Goal: Communication & Community: Answer question/provide support

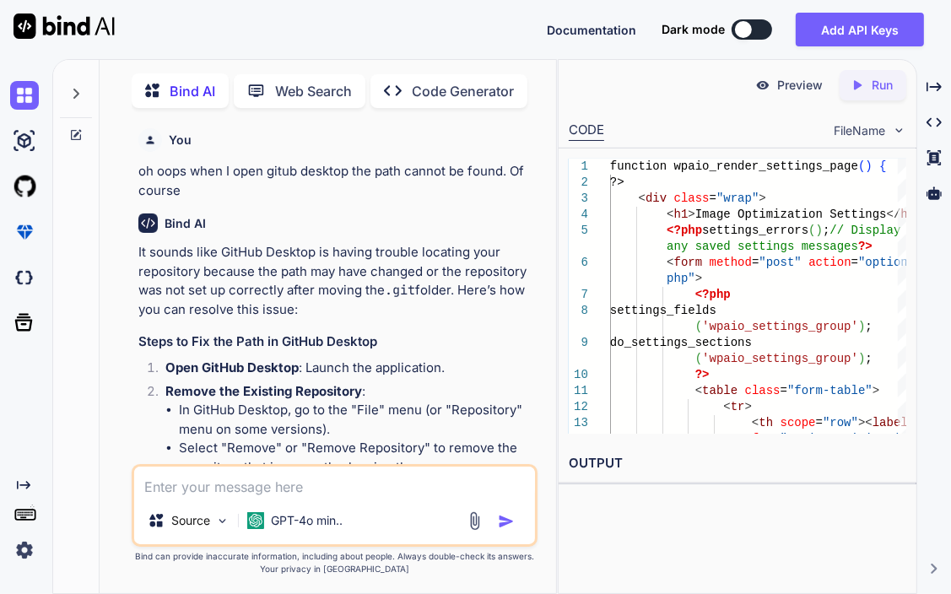
scroll to position [16085, 0]
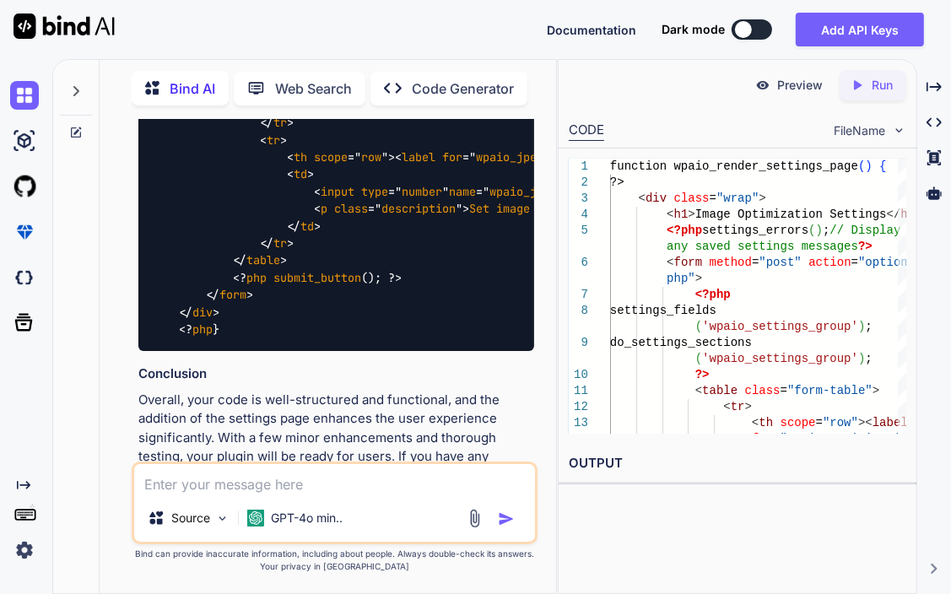
click at [370, 487] on textarea at bounding box center [334, 479] width 401 height 30
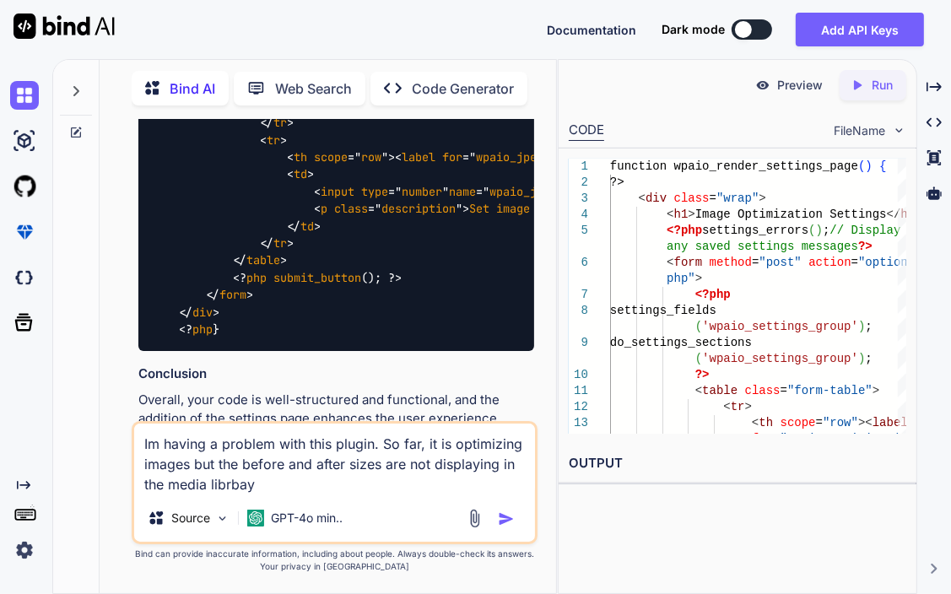
click at [143, 480] on textarea "Im having a problem with this plugin. So far, it is optimizing images but the b…" at bounding box center [334, 459] width 401 height 71
click at [316, 482] on textarea "Im having a problem with this plugin. So far, it is optimizing images but the b…" at bounding box center [334, 459] width 401 height 71
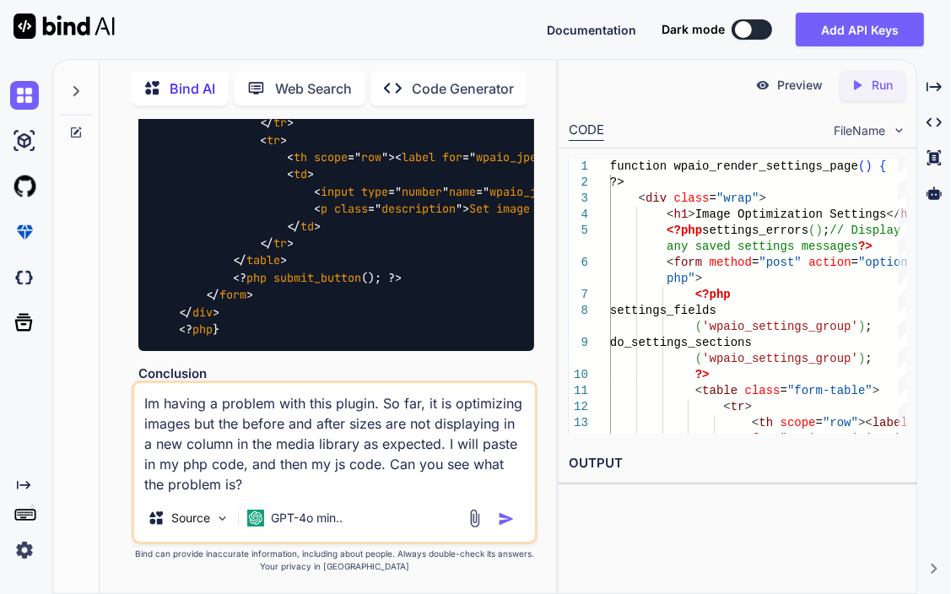
click at [152, 398] on textarea "Im having a problem with this plugin. So far, it is optimizing images but the b…" at bounding box center [334, 438] width 401 height 111
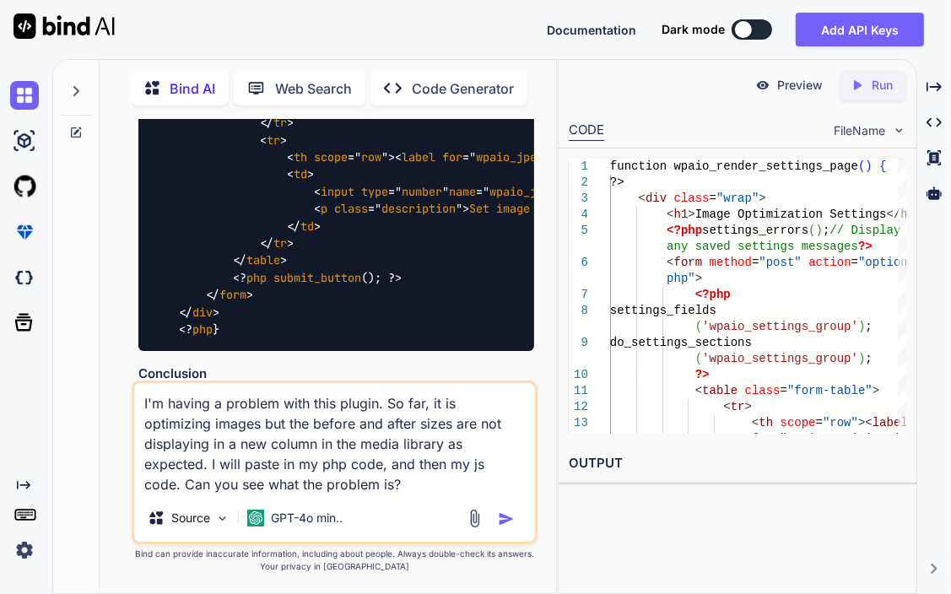
type textarea "I'm having a problem with this plugin. So far, it is optimizing images but the …"
click at [503, 516] on img "button" at bounding box center [506, 518] width 17 height 17
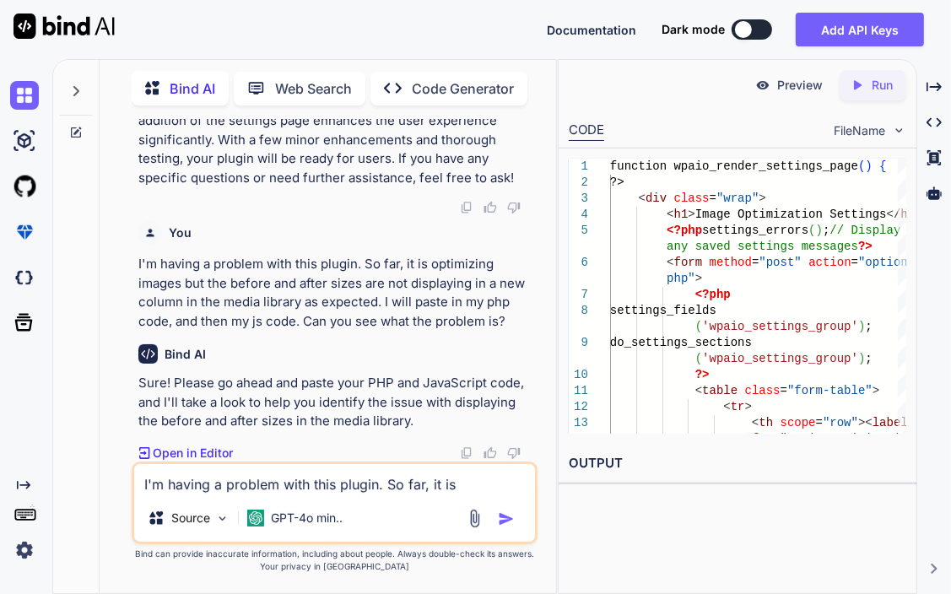
scroll to position [17007, 0]
click at [195, 484] on textarea "I'm having a problem with this plugin. So far, it is optimizing images but the …" at bounding box center [334, 479] width 401 height 30
type textarea "p"
paste textarea "<?php /** * Plugin Name: WP All-in-One Speed Optimization * Plugin URI: [URL][D…"
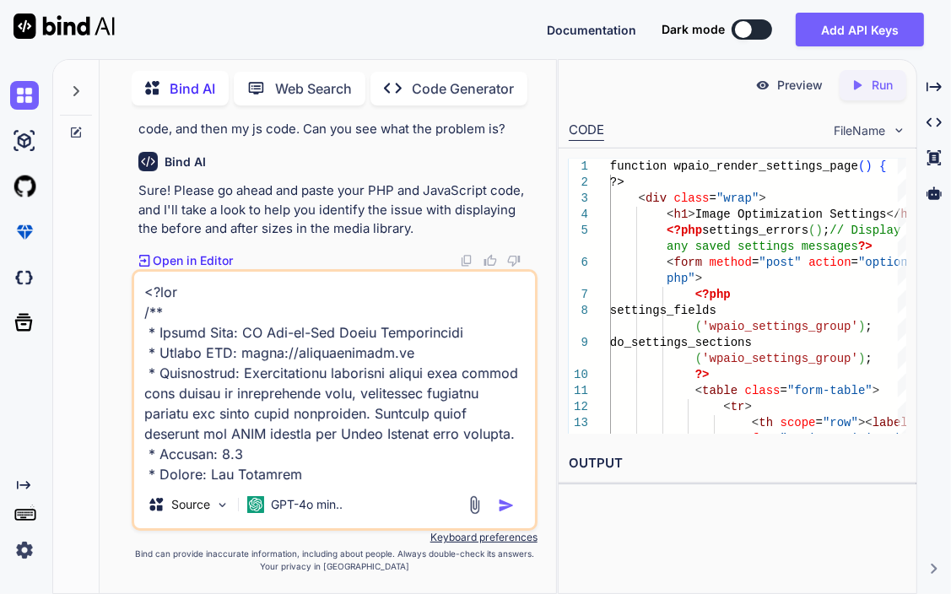
scroll to position [6238, 0]
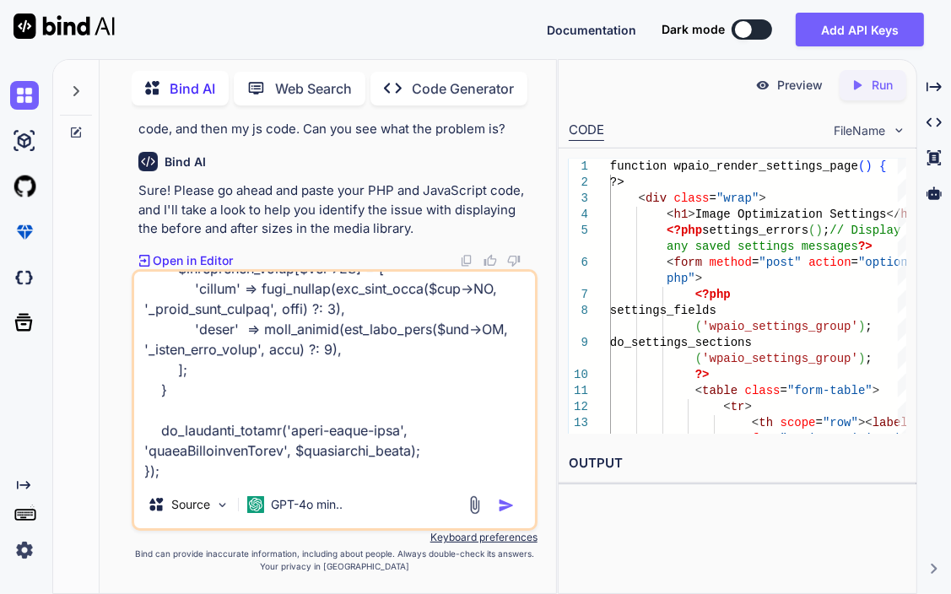
type textarea "<?php /** * Plugin Name: WP All-in-One Speed Optimization * Plugin URI: [URL][D…"
click at [501, 503] on img "button" at bounding box center [506, 505] width 17 height 17
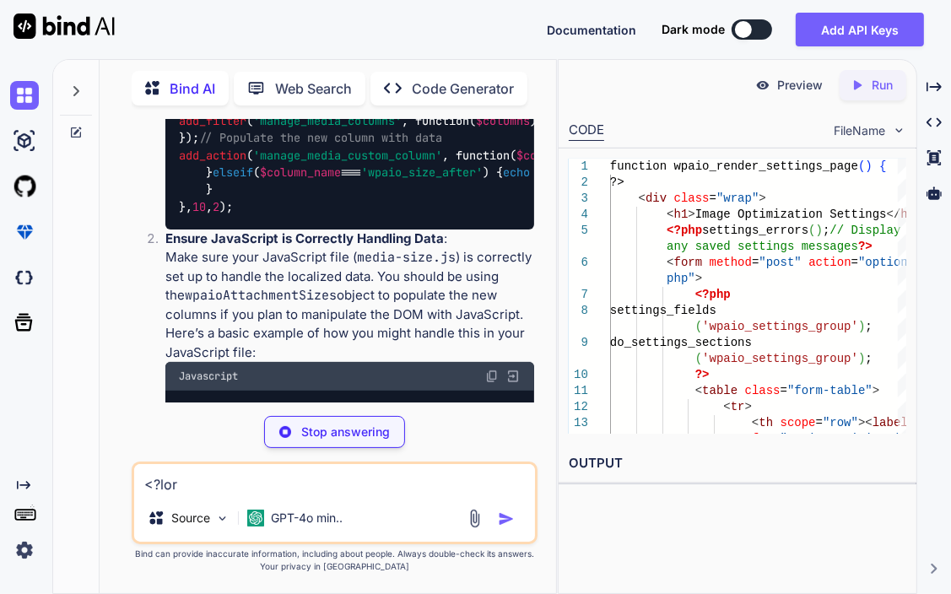
scroll to position [19881, 0]
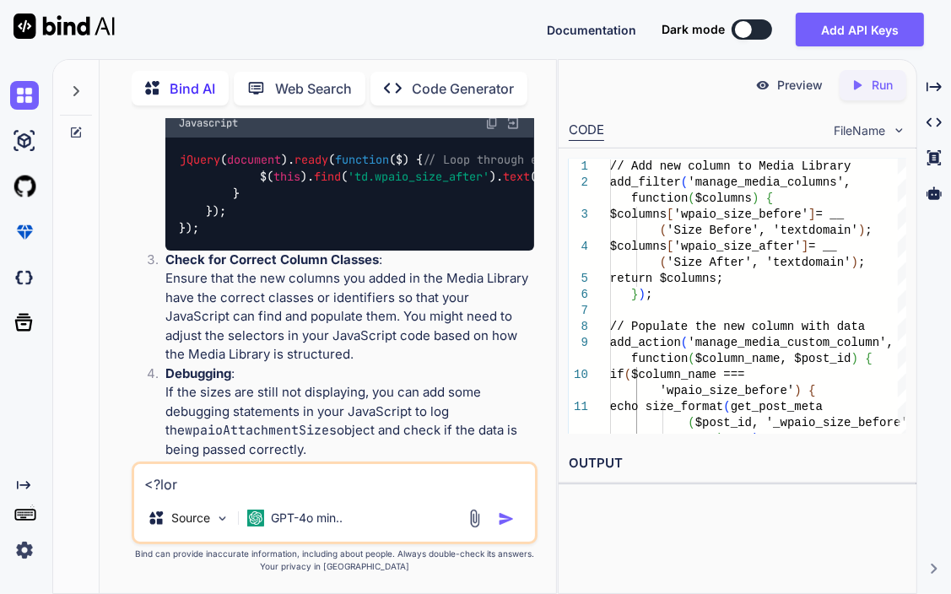
click at [205, 490] on textarea at bounding box center [334, 479] width 401 height 30
paste textarea "lOremi(dolorsit).ametc(adipisci($) { // --- Elit sedd: Eiu "Tempor → Incid" utl…"
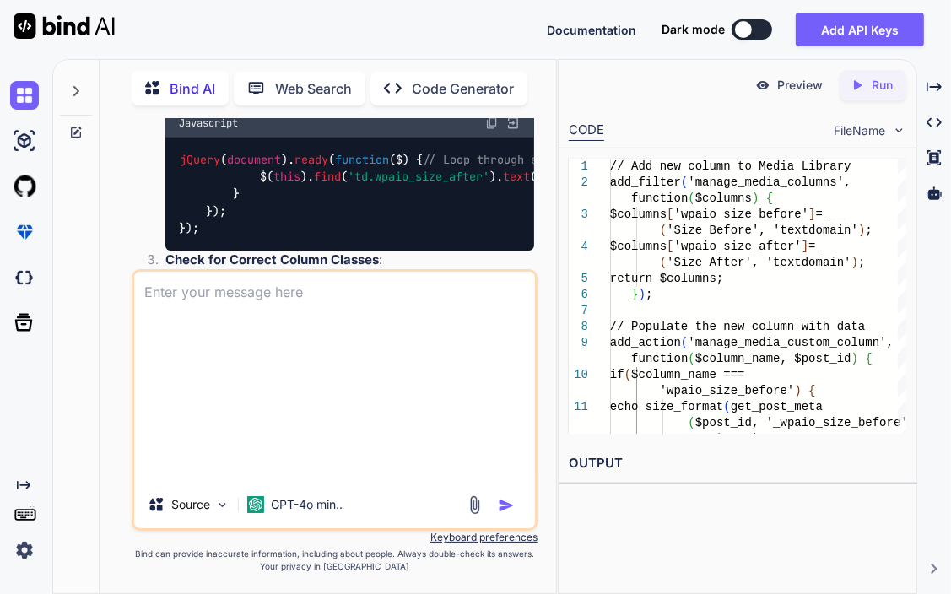
type textarea "lOremi(dolorsit).ametc(adipisci($) { // --- Elit sedd: Eiu "Tempor → Incid" utl…"
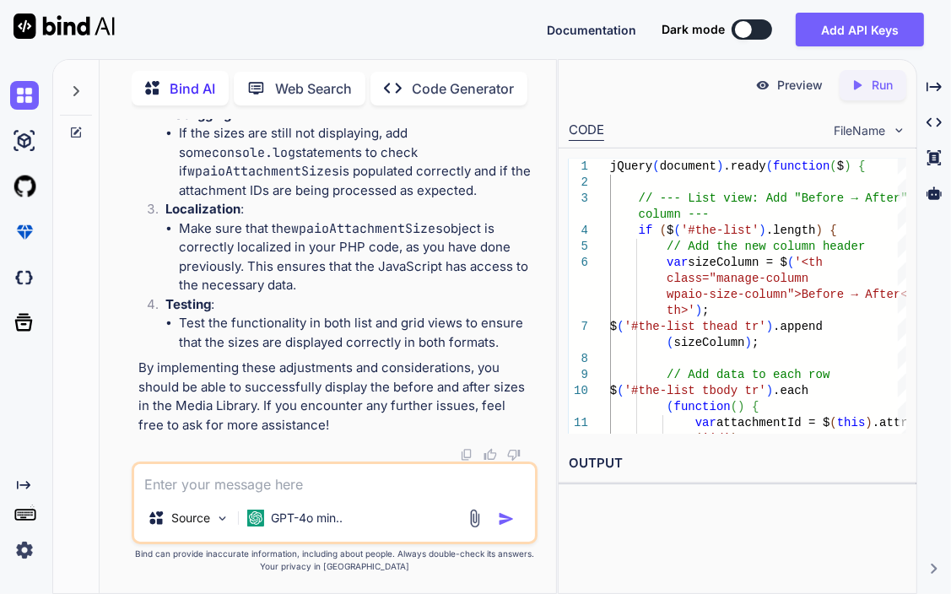
scroll to position [22917, 0]
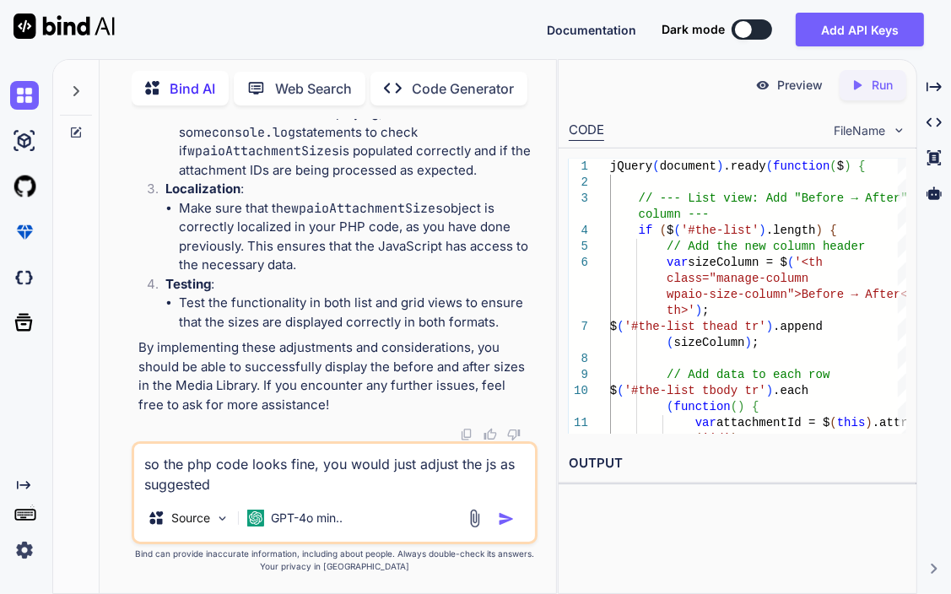
type textarea "so the php code looks fine, you would just adjust the js as suggested?"
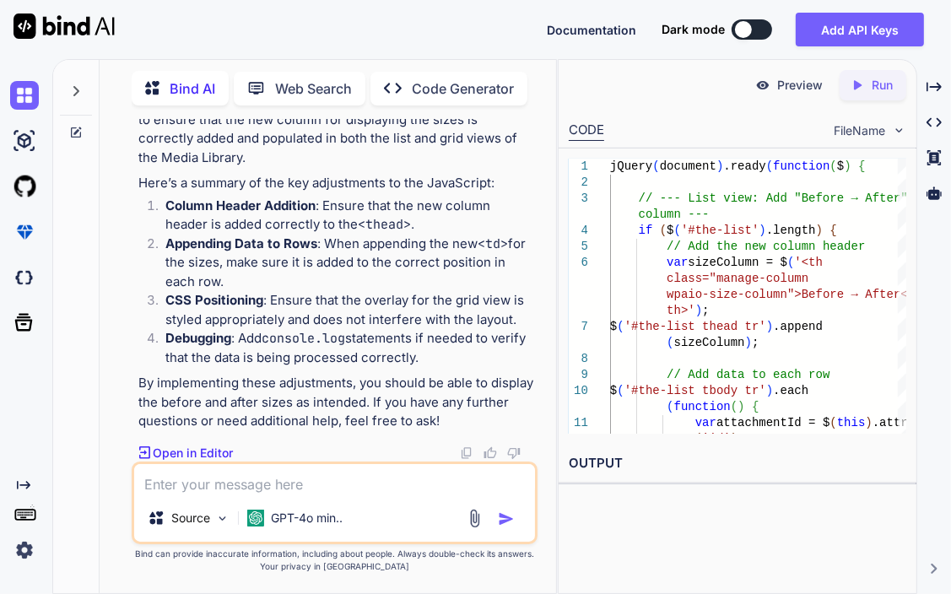
scroll to position [23447, 0]
type textarea "ok please give me the corrected js code again"
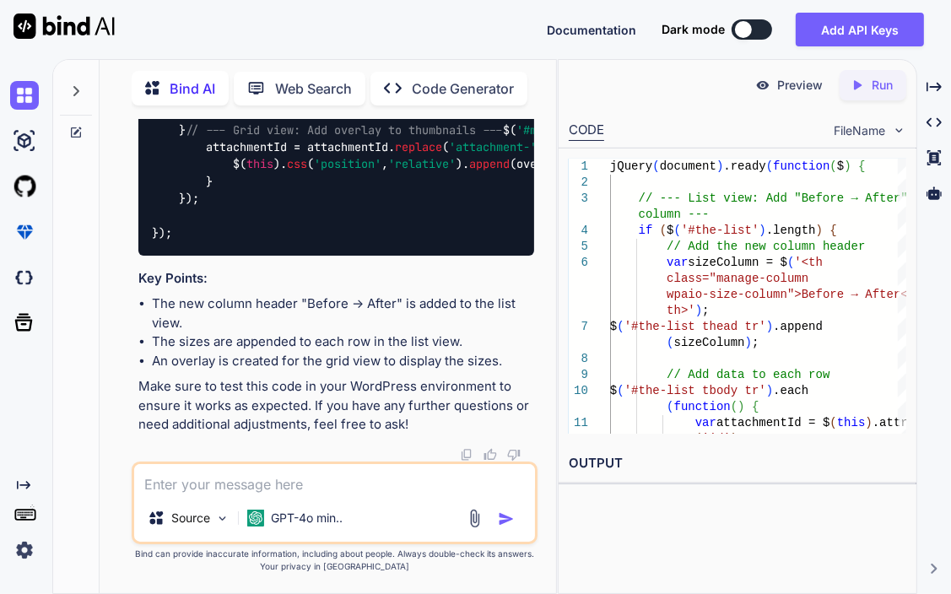
scroll to position [23794, 0]
click at [337, 481] on textarea at bounding box center [334, 479] width 401 height 30
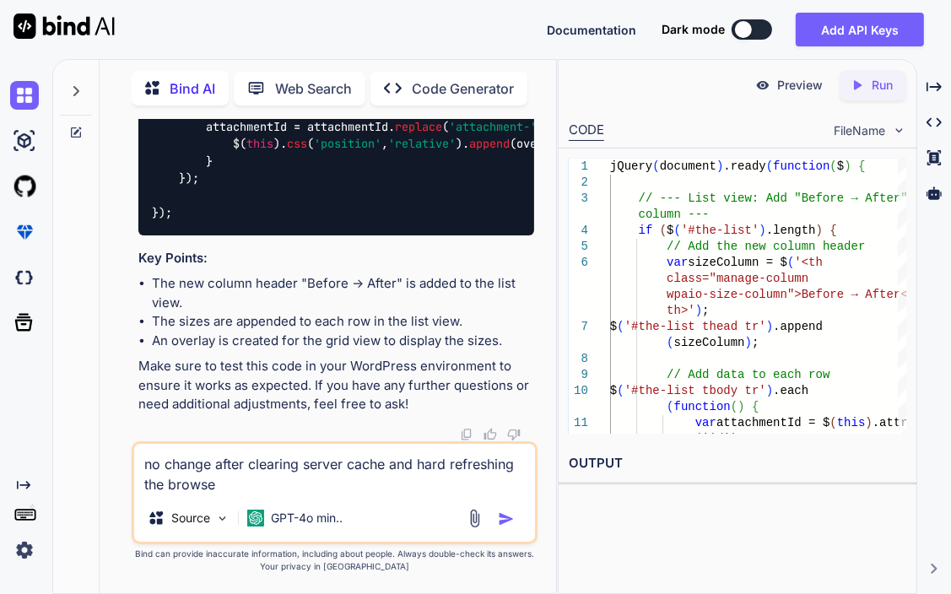
type textarea "no change after clearing server cache and hard refreshing the browser"
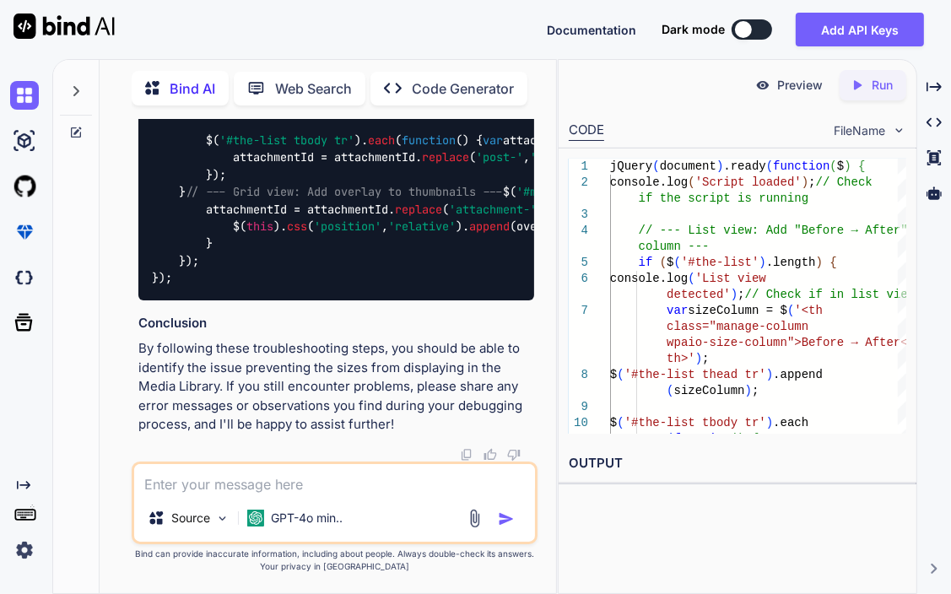
scroll to position [24960, 0]
drag, startPoint x: 440, startPoint y: 287, endPoint x: 209, endPoint y: 307, distance: 232.1
copy li "media-size.js"
click at [249, 474] on textarea at bounding box center [334, 479] width 401 height 30
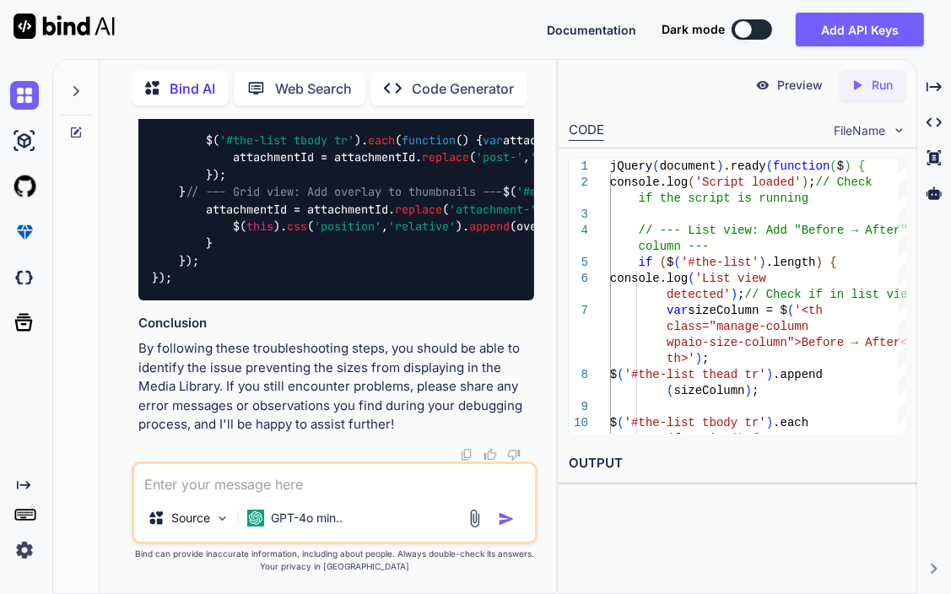
paste textarea "media-size.js"
type textarea "media-size.js doesn't even appear in the console"
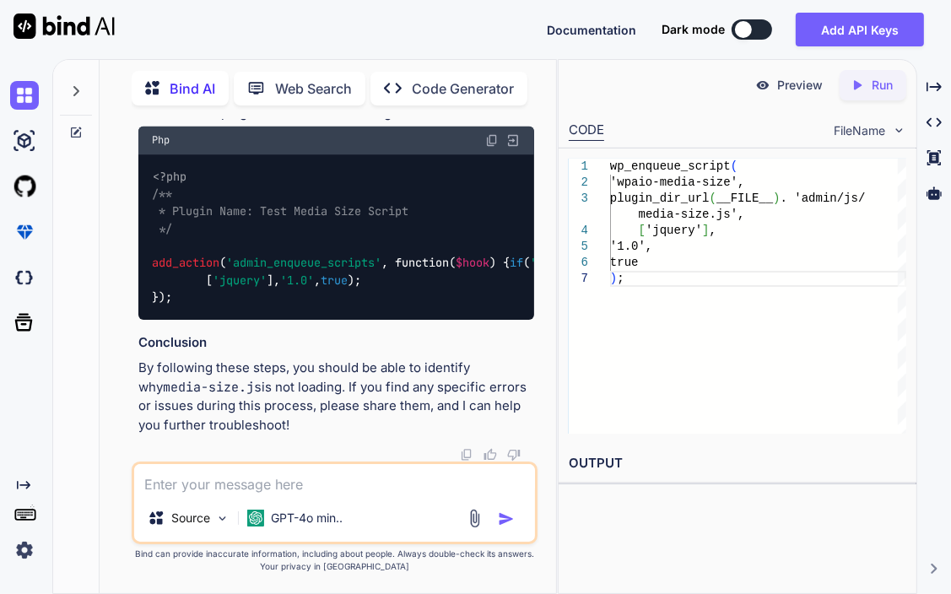
scroll to position [27018, 0]
drag, startPoint x: 177, startPoint y: 336, endPoint x: 340, endPoint y: 339, distance: 162.9
drag, startPoint x: 152, startPoint y: 333, endPoint x: 367, endPoint y: 332, distance: 215.2
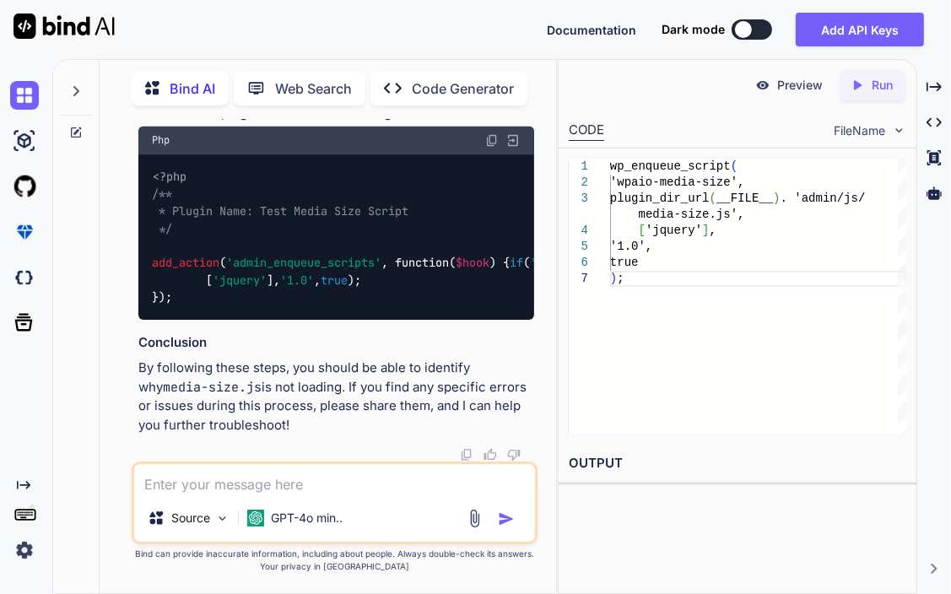
copy li "The admin/js/media-size.js file"
click at [235, 478] on textarea at bounding box center [334, 479] width 401 height 30
paste textarea "The admin/js/media-size.js file"
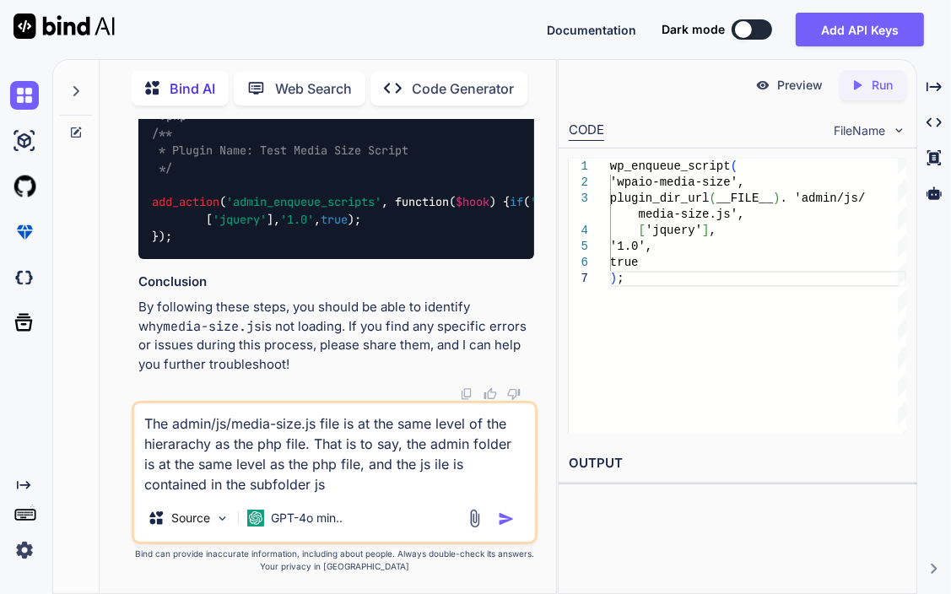
click at [417, 465] on textarea "The admin/js/media-size.js file is at the same level of the hierarachy as the p…" at bounding box center [334, 448] width 401 height 91
type textarea "The admin/js/media-size.js file is at the same level of the hierarachy as the p…"
click at [350, 484] on textarea "The admin/js/media-size.js file is at the same level of the hierarachy as the p…" at bounding box center [334, 448] width 401 height 91
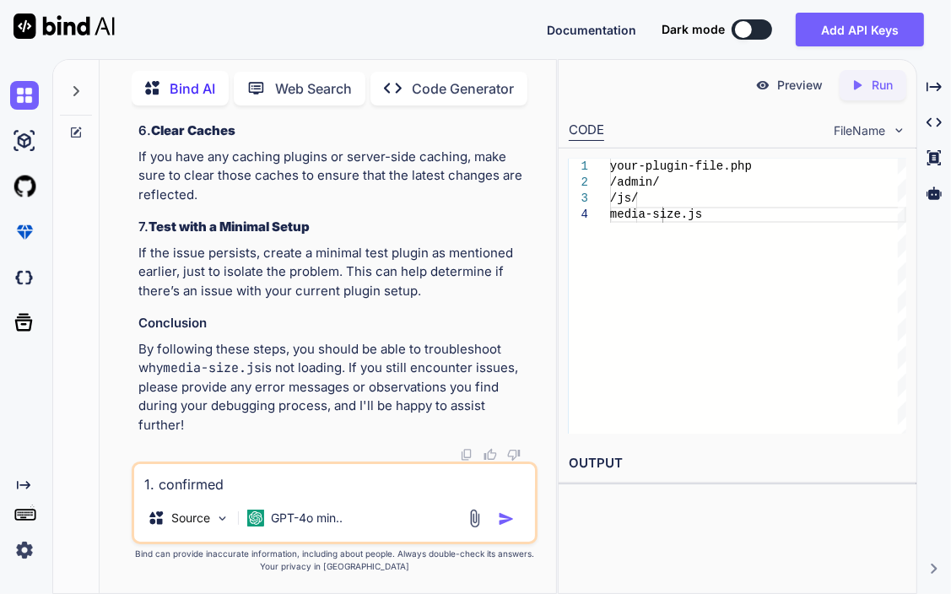
scroll to position [0, 16]
drag, startPoint x: 179, startPoint y: 364, endPoint x: 527, endPoint y: 359, distance: 348.5
copy code "plugin_dir_url ( __FILE__ ) . 'admin/js/media-size.js' ,"
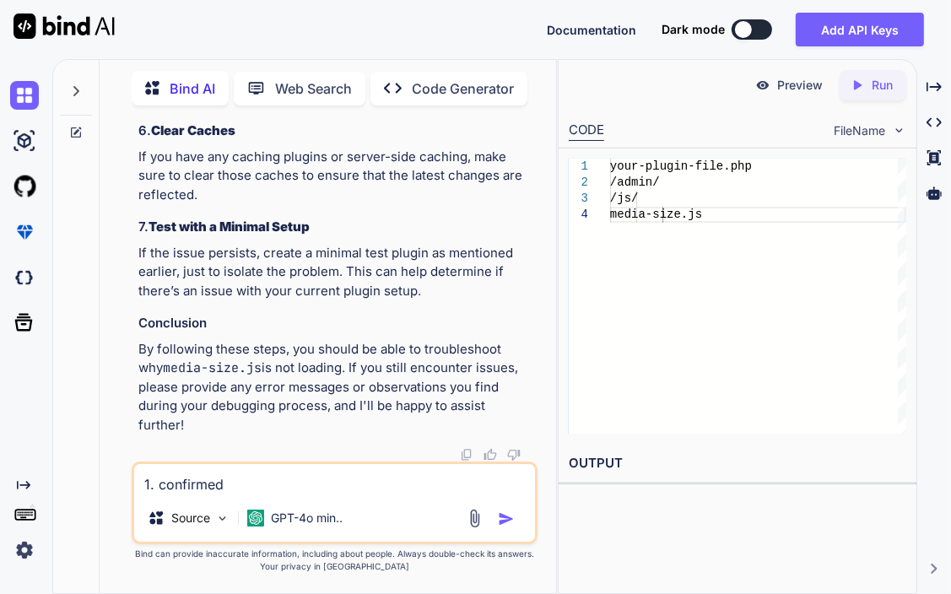
drag, startPoint x: 262, startPoint y: 458, endPoint x: 227, endPoint y: 450, distance: 35.6
click at [298, 489] on textarea "1. confirmed" at bounding box center [334, 479] width 401 height 30
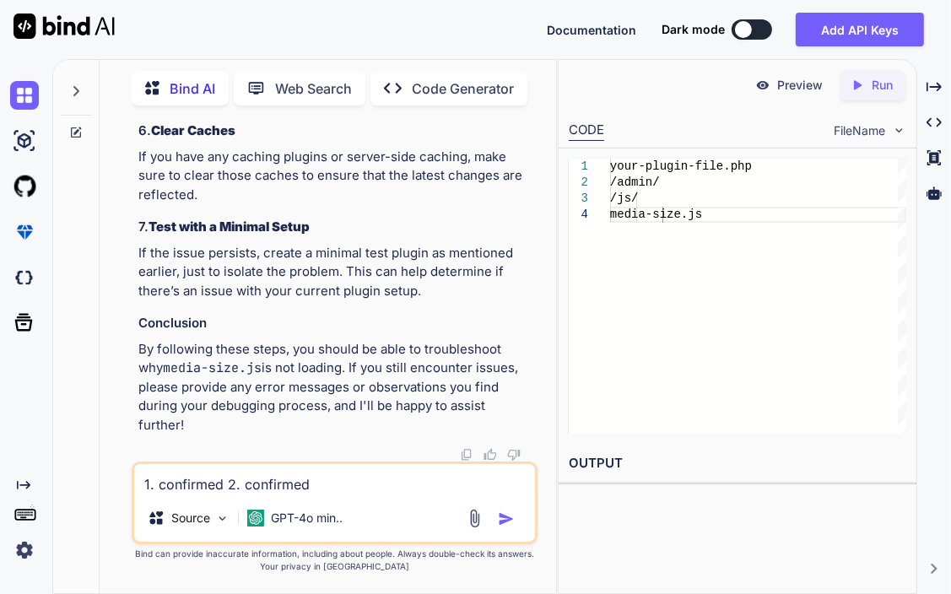
scroll to position [29414, 0]
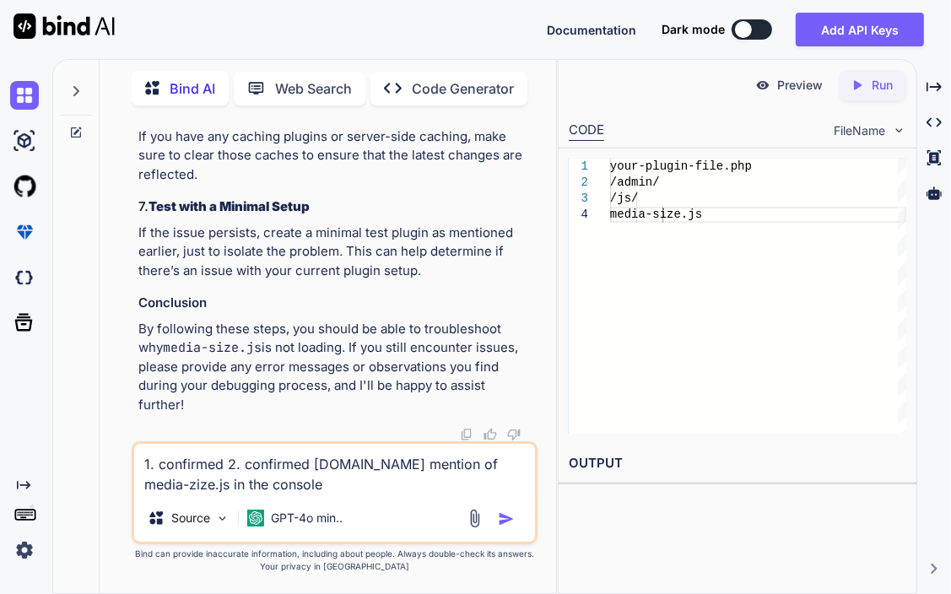
click at [238, 481] on textarea "1. confirmed 2. confirmed [DOMAIN_NAME] mention of media-zize.js in the console" at bounding box center [334, 469] width 401 height 51
type textarea "1. confirmed 2. confirmed [DOMAIN_NAME] mention of media-zize.js in the console"
click at [294, 477] on textarea "1. confirmed 2. confirmed [DOMAIN_NAME] mention of media-zize.js in the console" at bounding box center [334, 469] width 401 height 51
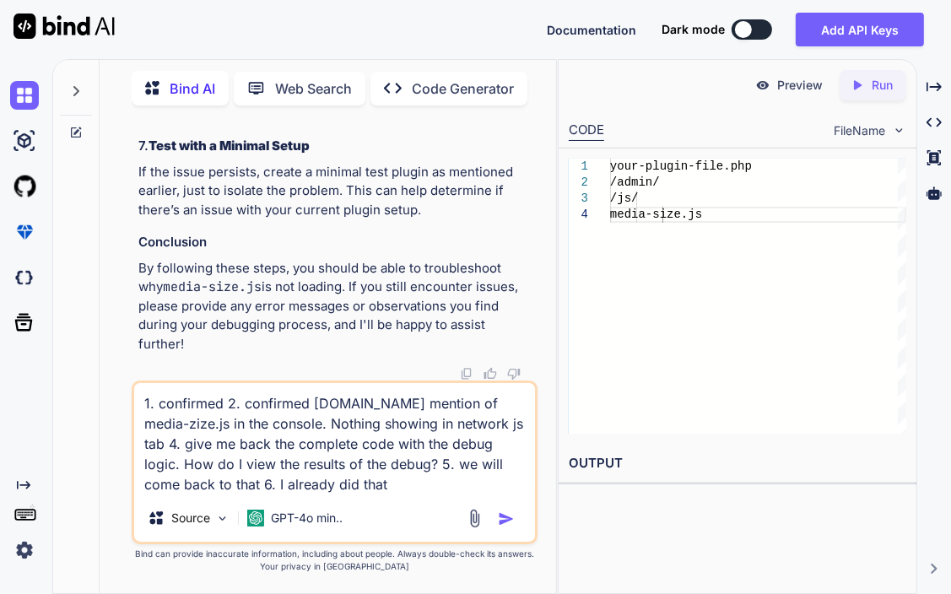
scroll to position [30235, 0]
click at [466, 400] on textarea "1. confirmed 2. confirmed [DOMAIN_NAME] mention of media-zize.js in the console…" at bounding box center [334, 438] width 401 height 111
type textarea "1. confirmed 2. confirmed [DOMAIN_NAME] mention of media-size.js in the console…"
click at [499, 514] on img "button" at bounding box center [506, 518] width 17 height 17
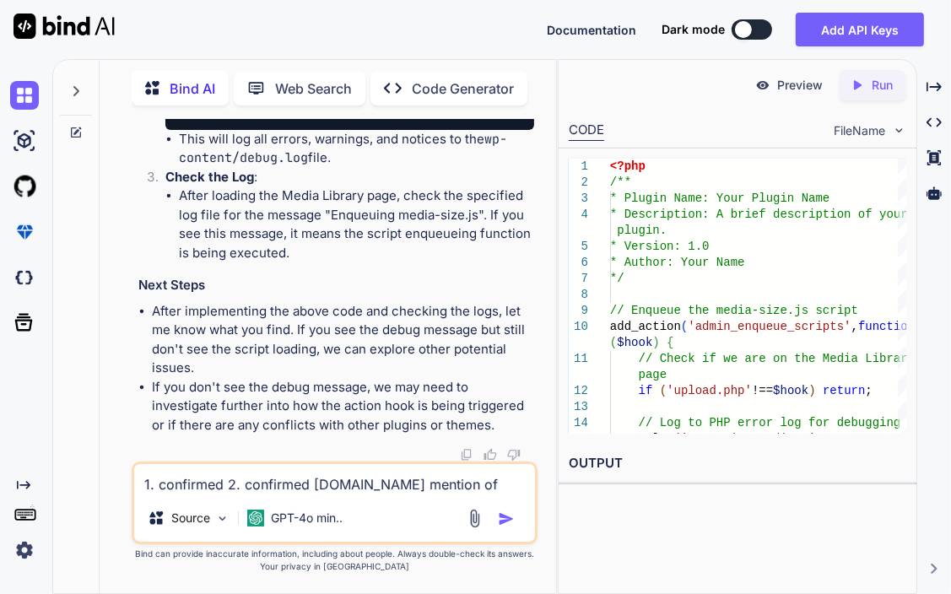
scroll to position [30644, 0]
click at [241, 477] on textarea "1. confirmed 2. confirmed [DOMAIN_NAME] mention of media-size.js in the console…" at bounding box center [334, 479] width 401 height 30
type textarea "no no, use my code I gave you and add the debug logic to it"
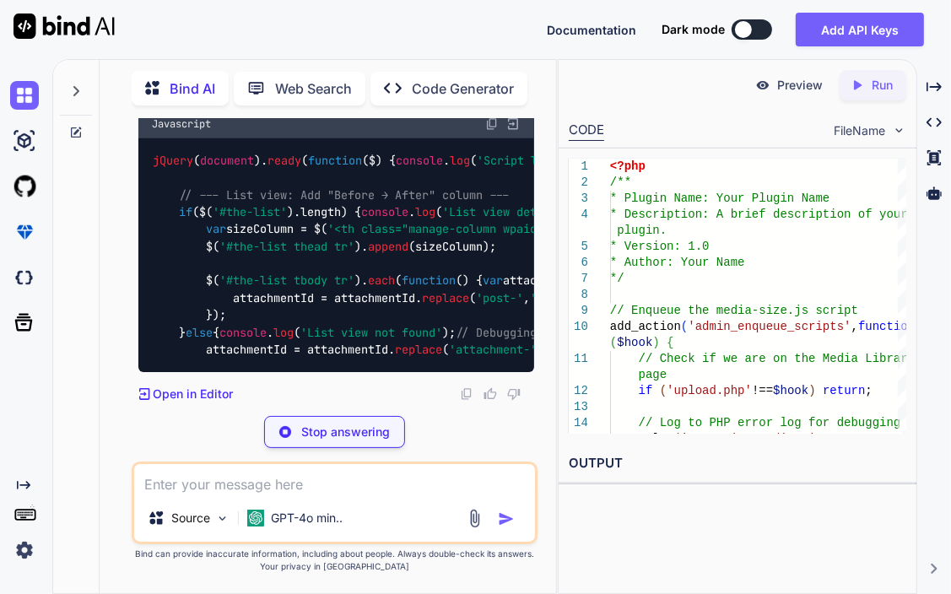
scroll to position [31973, 0]
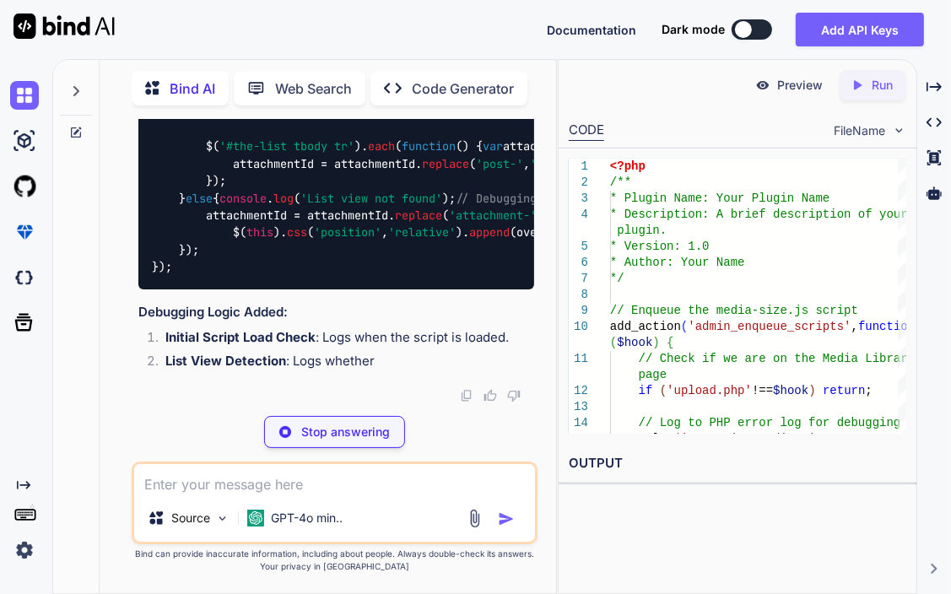
click at [356, 472] on textarea at bounding box center [334, 479] width 401 height 30
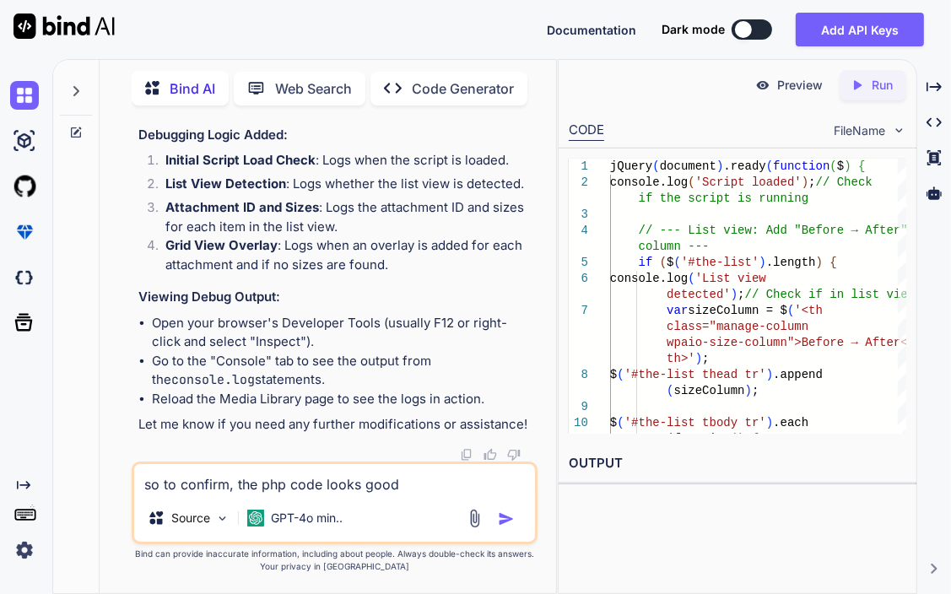
type textarea "so to confirm, the php code looks good?"
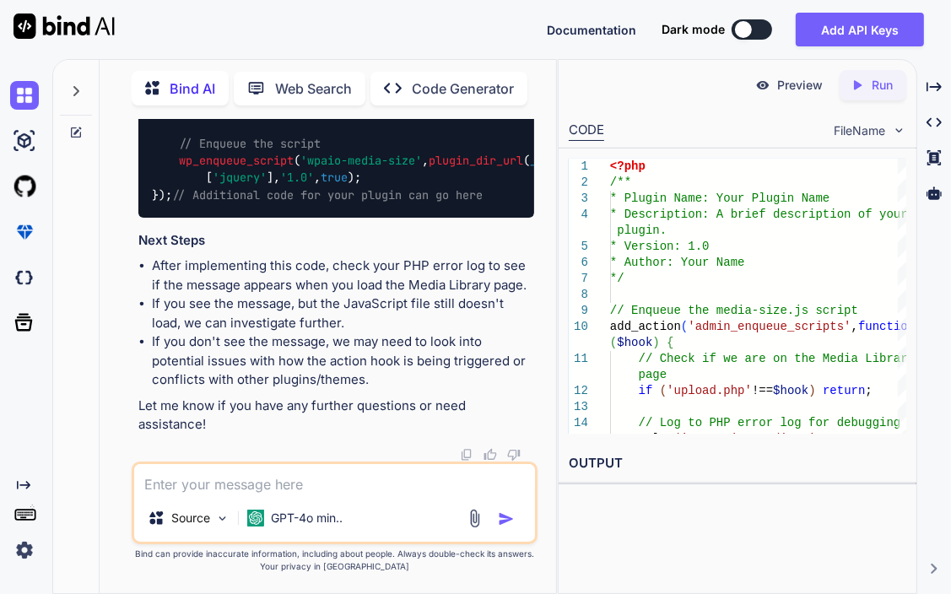
scroll to position [32066, 0]
